Goal: Complete application form

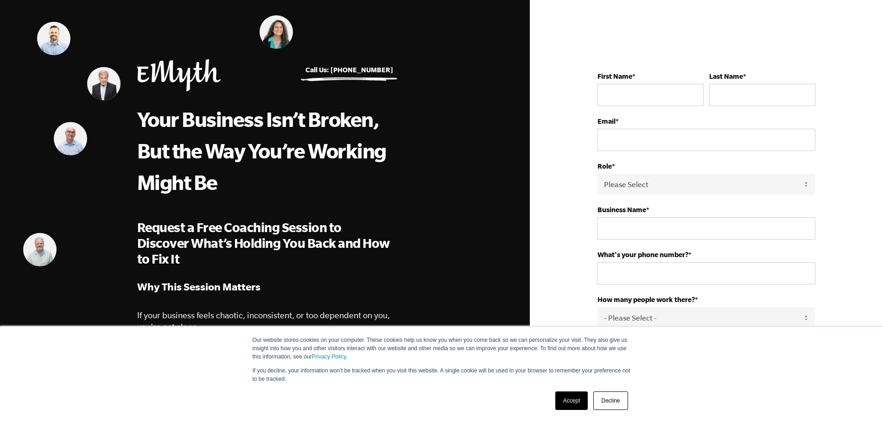
scroll to position [278, 0]
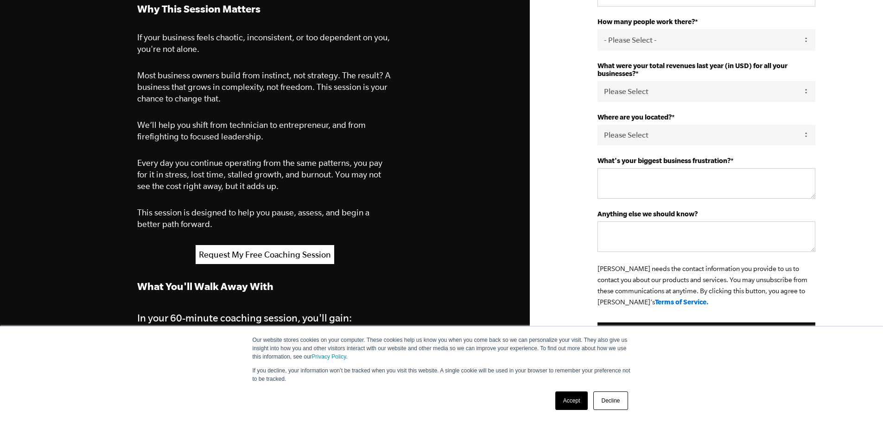
click at [568, 397] on link "Accept" at bounding box center [571, 400] width 33 height 19
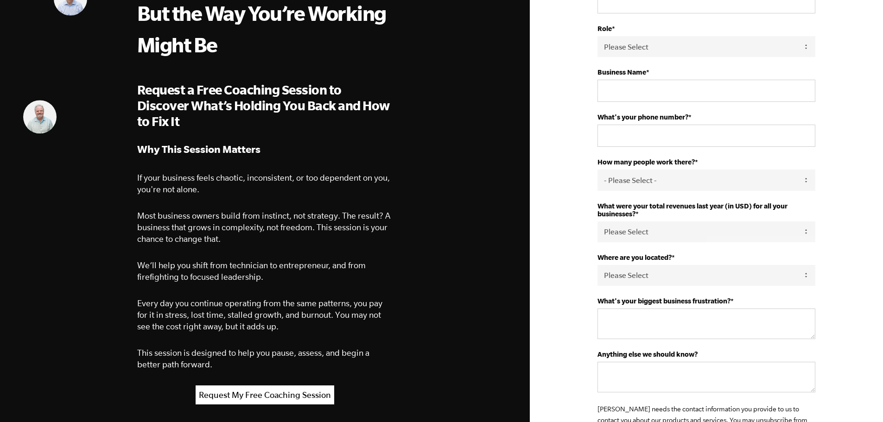
scroll to position [0, 0]
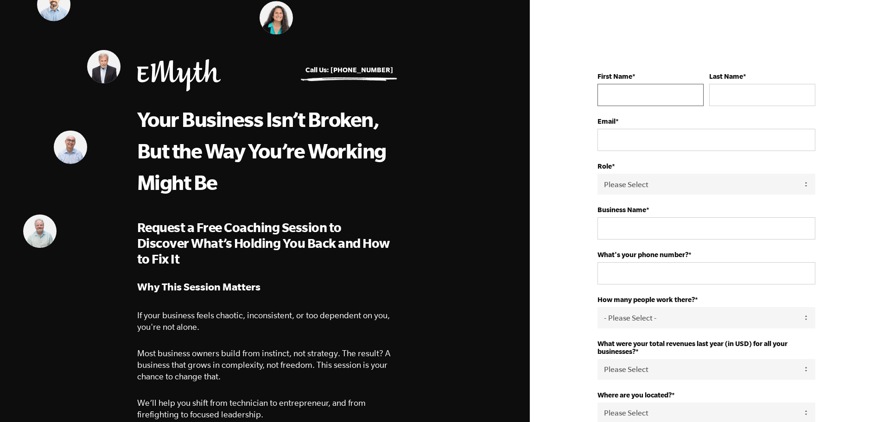
click at [641, 99] on input "First Name *" at bounding box center [650, 95] width 106 height 22
type input "[PERSON_NAME]"
type input "[PERSON_NAME][EMAIL_ADDRESS][DOMAIN_NAME]"
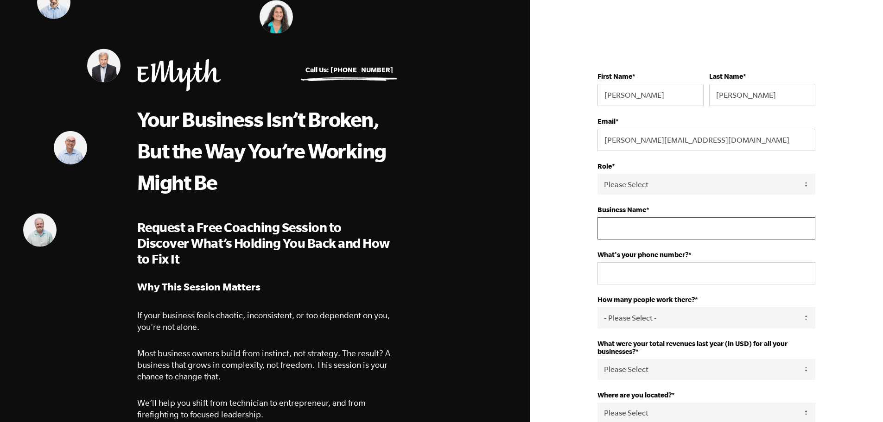
type input "A/J ELECTRICAL"
type input "+19312380"
select select "[GEOGRAPHIC_DATA]"
click at [620, 183] on select "Please Select Owner Partner / Co-Owner Executive Employee / Other" at bounding box center [706, 184] width 218 height 21
select select "Partner / Co-Owner"
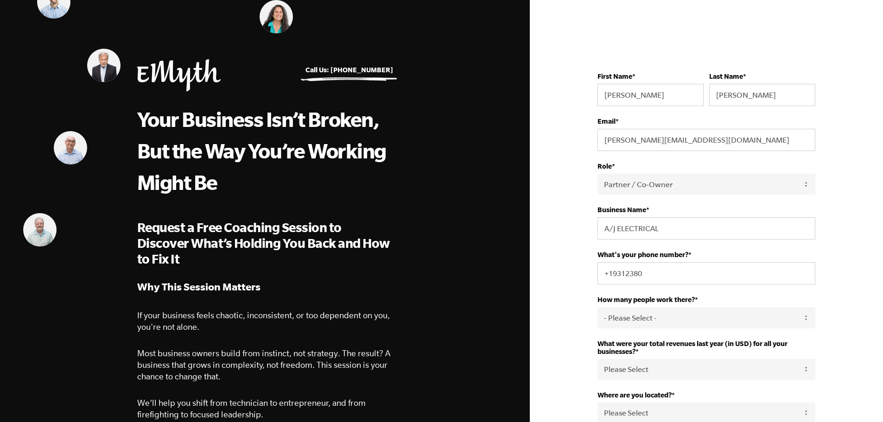
click at [597, 174] on select "Please Select Owner Partner / Co-Owner Executive Employee / Other" at bounding box center [706, 184] width 218 height 21
